Goal: Task Accomplishment & Management: Manage account settings

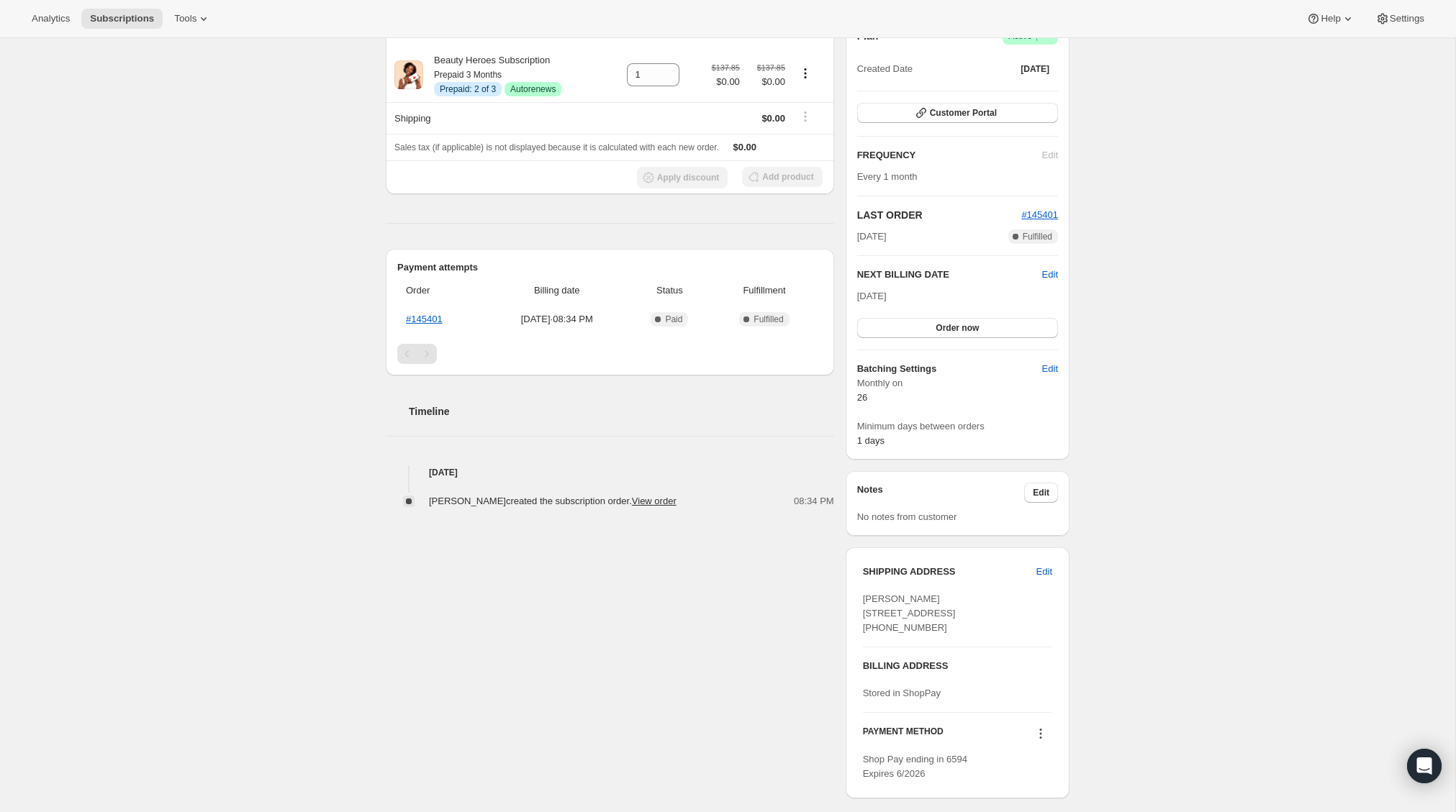
scroll to position [138, 0]
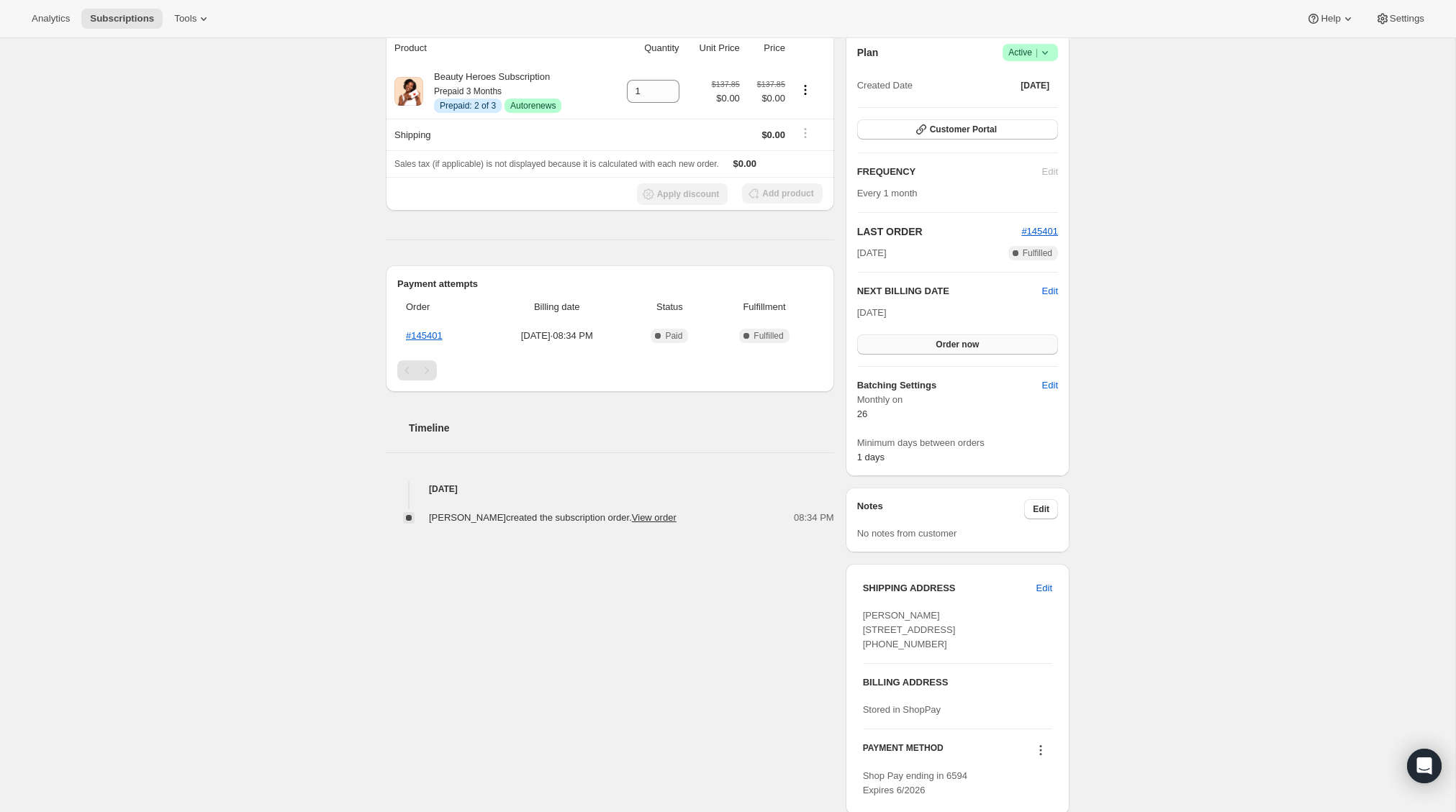
click at [952, 350] on button "Order now" at bounding box center [957, 344] width 201 height 20
click at [932, 352] on button "Click to confirm" at bounding box center [957, 344] width 201 height 20
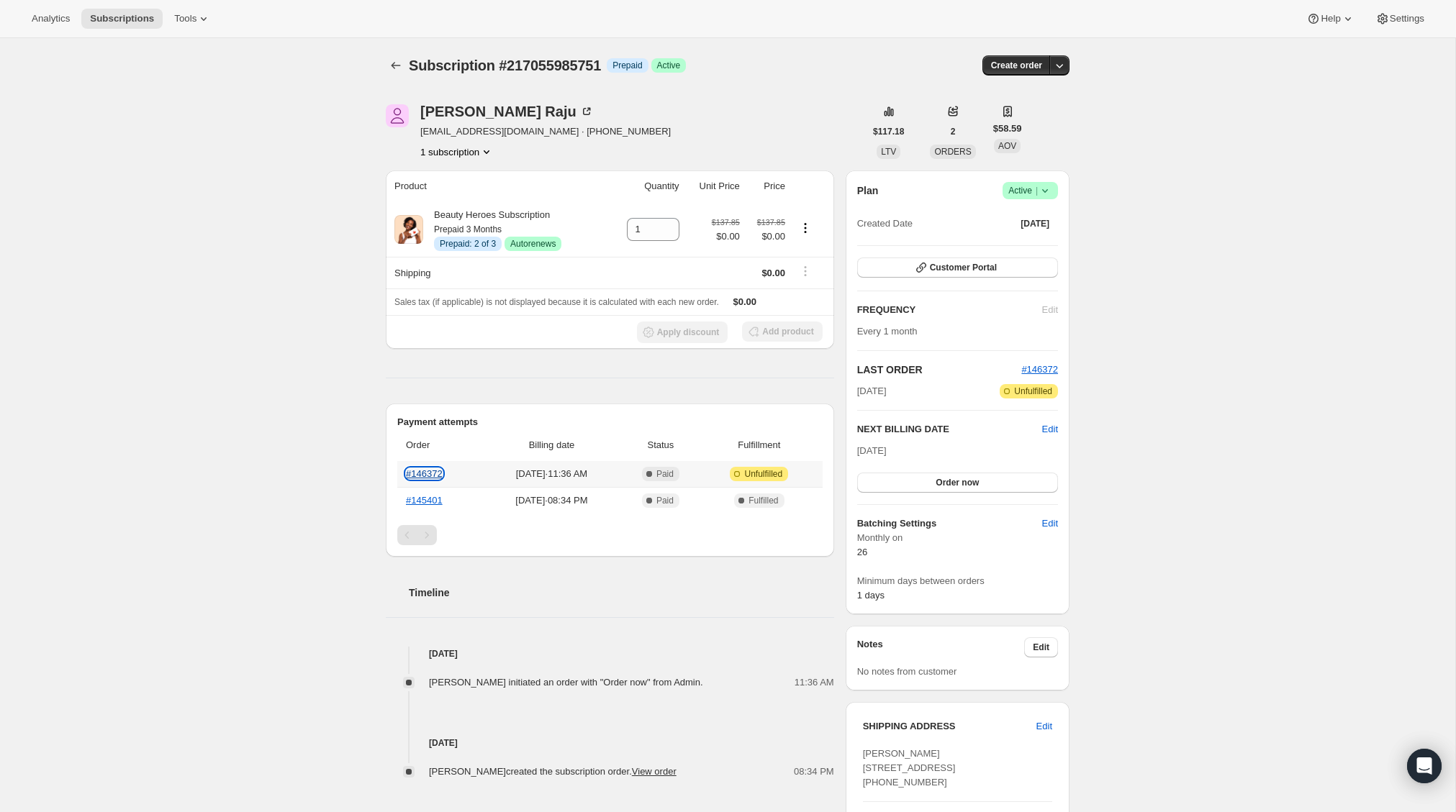
click at [419, 475] on link "#146372" at bounding box center [425, 473] width 37 height 10
click at [437, 474] on link "#146372" at bounding box center [425, 473] width 37 height 10
click at [464, 111] on div "[PERSON_NAME]" at bounding box center [507, 111] width 173 height 14
